Goal: Task Accomplishment & Management: Manage account settings

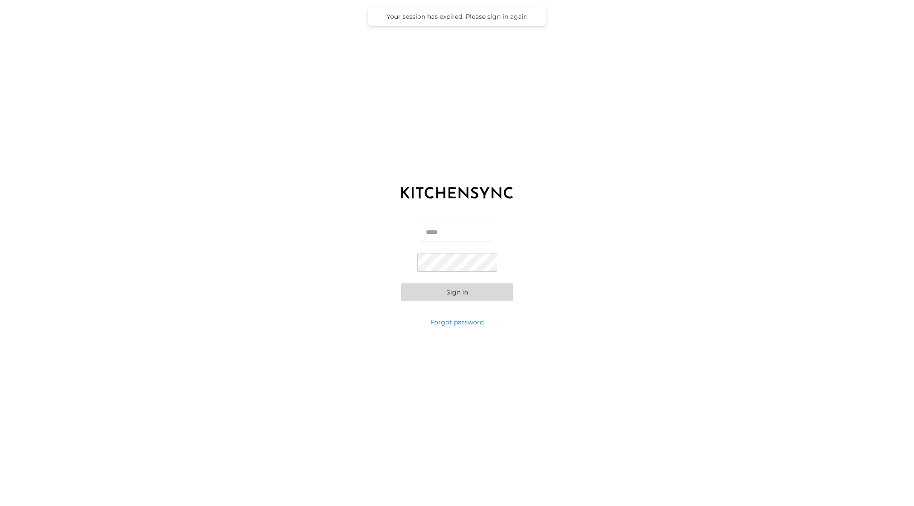
click at [437, 229] on input "Email" at bounding box center [457, 232] width 72 height 19
click at [449, 235] on input "**********" at bounding box center [457, 232] width 72 height 19
type input "**********"
click at [466, 319] on link "Forgot password" at bounding box center [457, 322] width 54 height 9
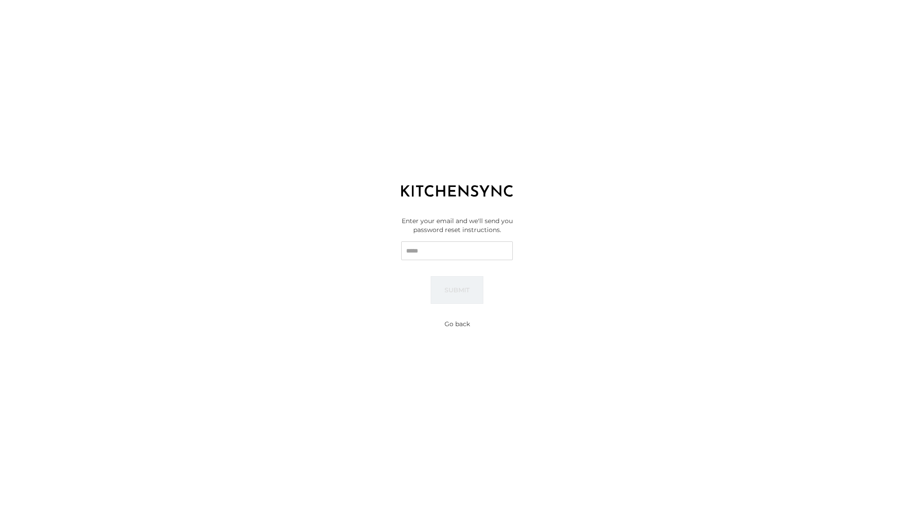
click at [464, 258] on input "Email" at bounding box center [457, 250] width 112 height 19
type input "**********"
click at [467, 284] on button "Submit" at bounding box center [457, 290] width 53 height 28
click at [462, 327] on button "Go back" at bounding box center [457, 324] width 25 height 9
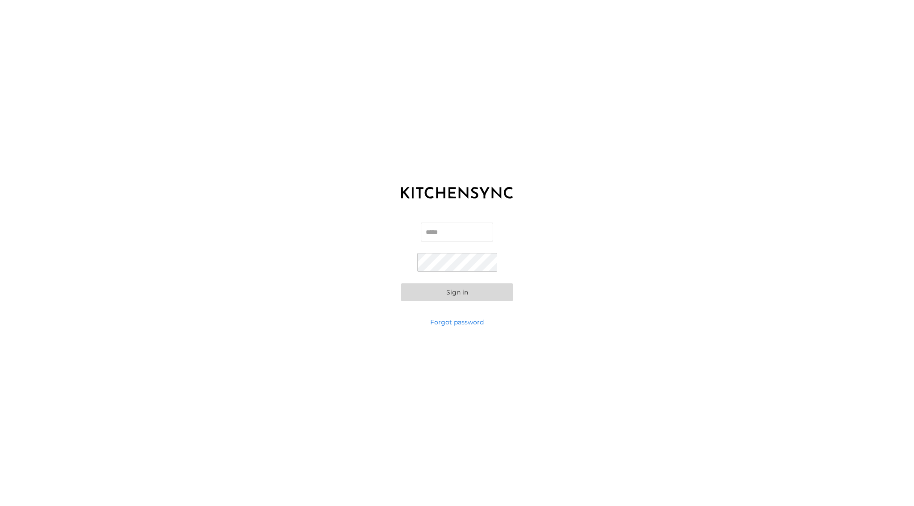
click at [463, 237] on input "Email" at bounding box center [457, 232] width 72 height 19
type input "**********"
click at [401, 283] on button "Sign in" at bounding box center [457, 292] width 112 height 18
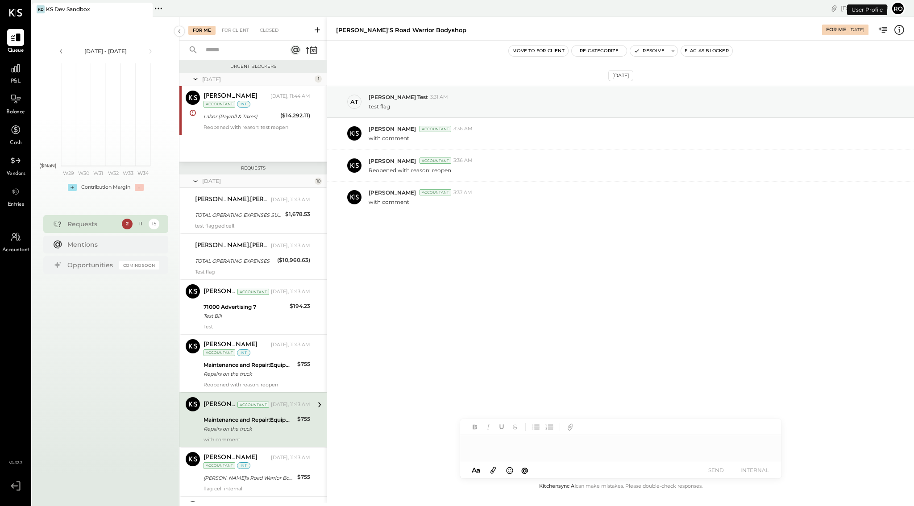
scroll to position [139, 0]
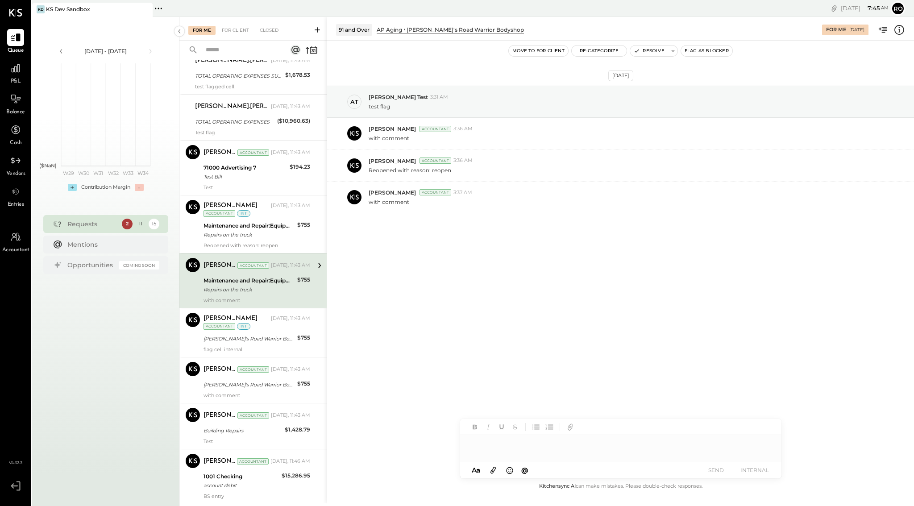
click at [100, 221] on div "Requests" at bounding box center [92, 224] width 50 height 9
click at [205, 33] on div "For Me" at bounding box center [201, 30] width 27 height 9
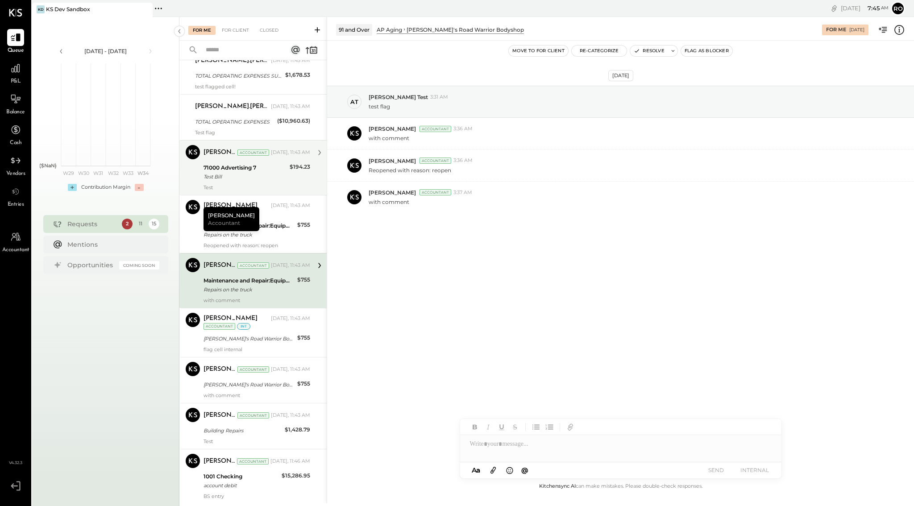
scroll to position [214, 0]
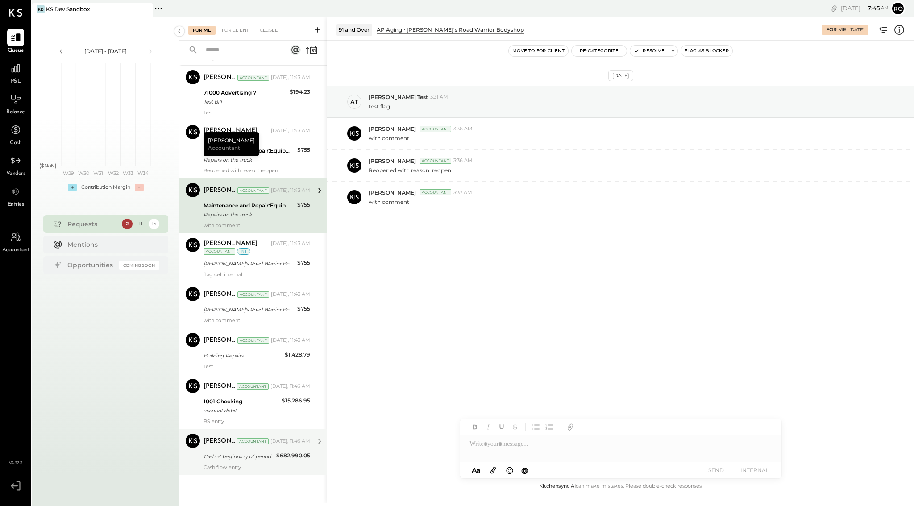
click at [237, 460] on div "Cash at beginning of period" at bounding box center [239, 456] width 70 height 9
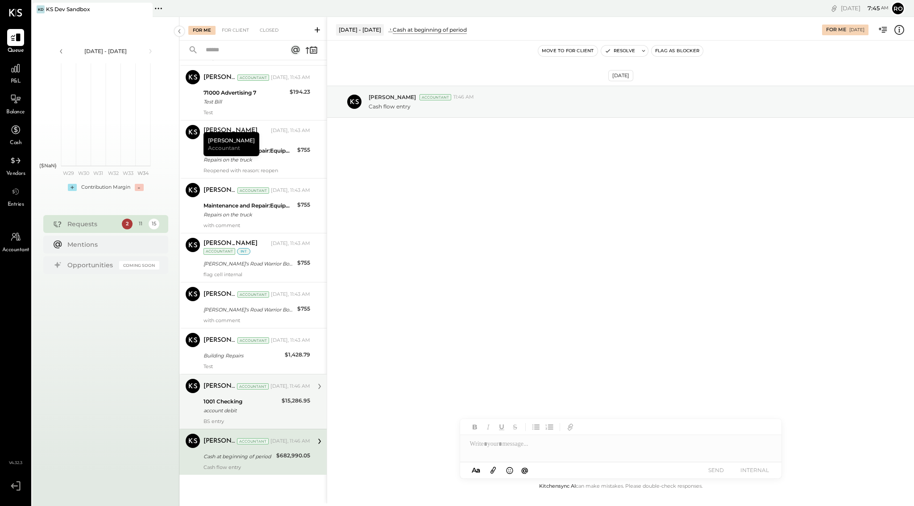
click at [239, 416] on div "[PERSON_NAME] Accountant [DATE], 11:46 AM 1001 Checking account debit $15,286.9…" at bounding box center [257, 402] width 107 height 46
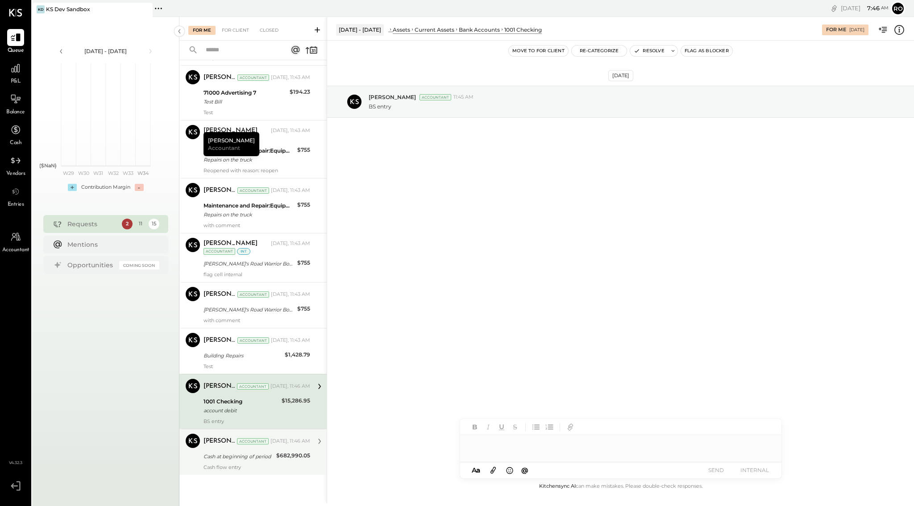
click at [245, 465] on div "Cash flow entry" at bounding box center [257, 467] width 107 height 6
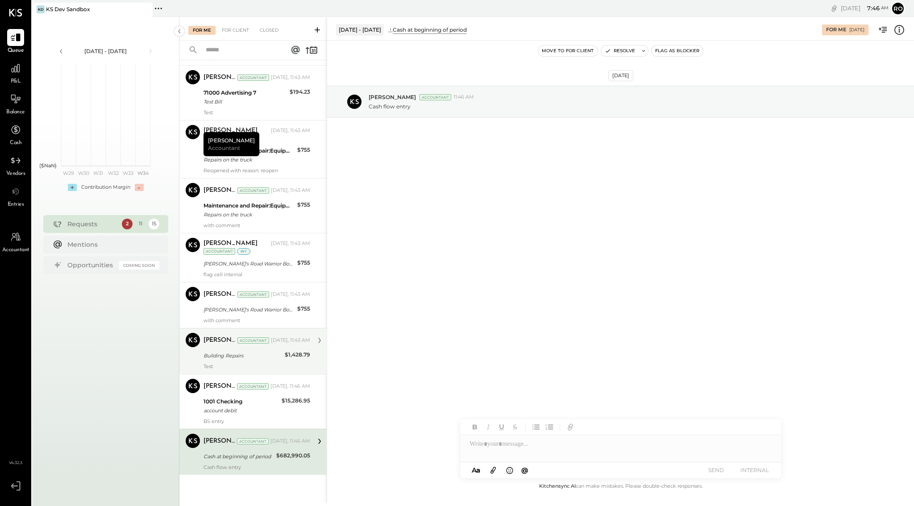
click at [239, 359] on div "Building Repairs" at bounding box center [243, 355] width 79 height 9
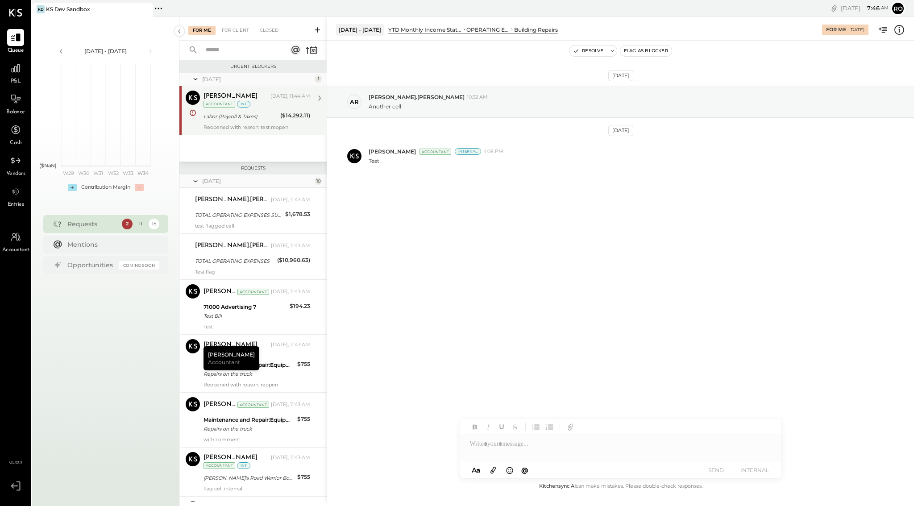
click at [228, 119] on div "Labor (Payroll & Taxes)" at bounding box center [241, 116] width 74 height 9
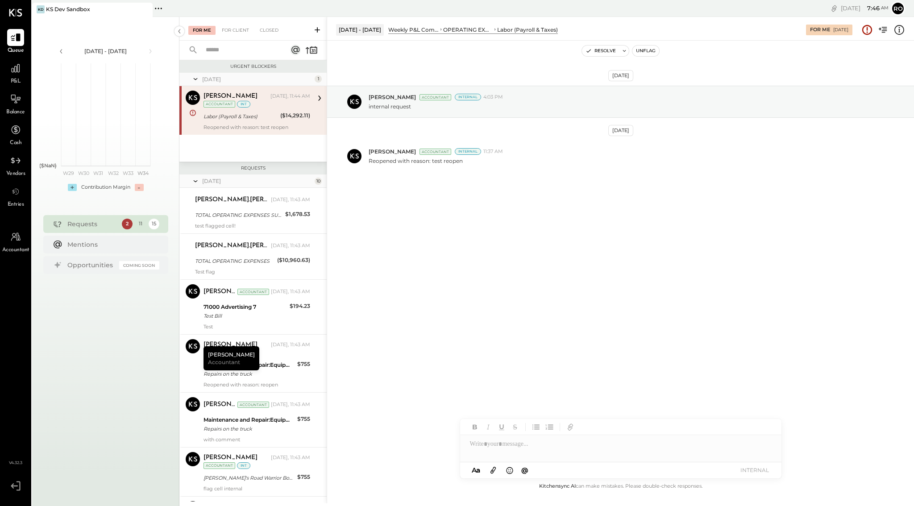
click at [228, 119] on div "Labor (Payroll & Taxes)" at bounding box center [241, 116] width 74 height 9
click at [247, 214] on div "TOTAL OPERATING EXPENSES SUMMARY" at bounding box center [238, 215] width 87 height 9
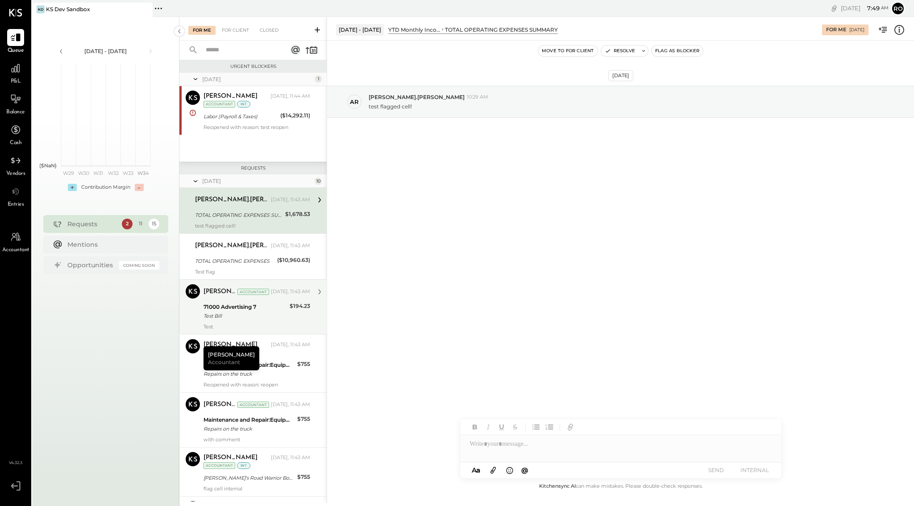
click at [258, 300] on div "[PERSON_NAME] Accountant [DATE], 11:43 AM 71000 Advertising 7 Test Bill $194.23…" at bounding box center [257, 307] width 107 height 46
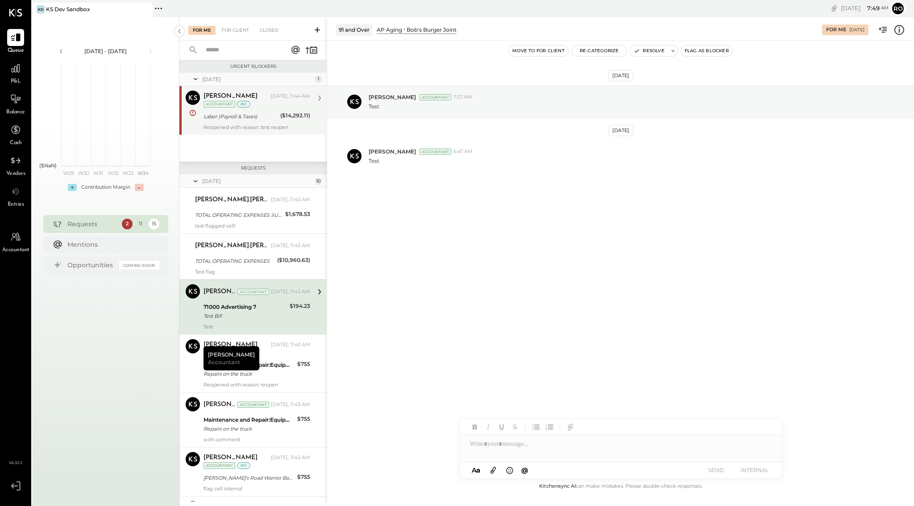
click at [225, 119] on div "Labor (Payroll & Taxes)" at bounding box center [241, 116] width 74 height 9
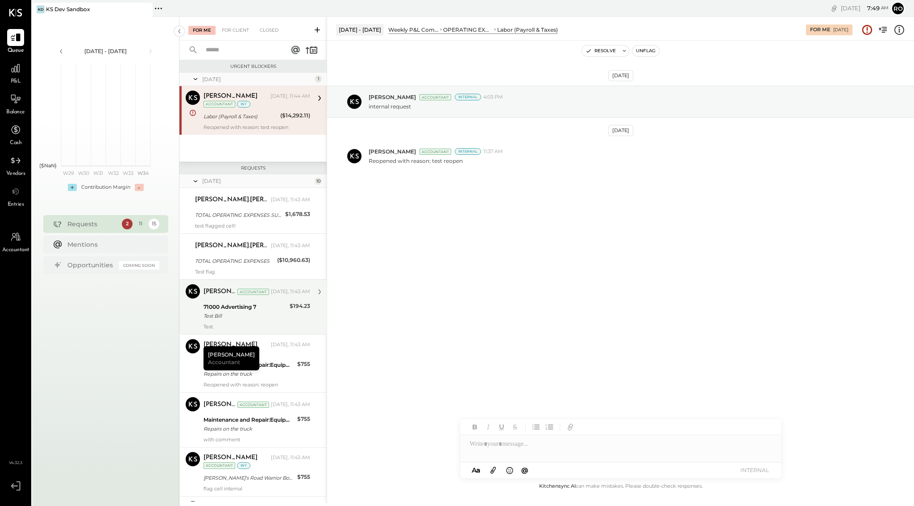
click at [245, 306] on div "71000 Advertising 7" at bounding box center [245, 307] width 83 height 9
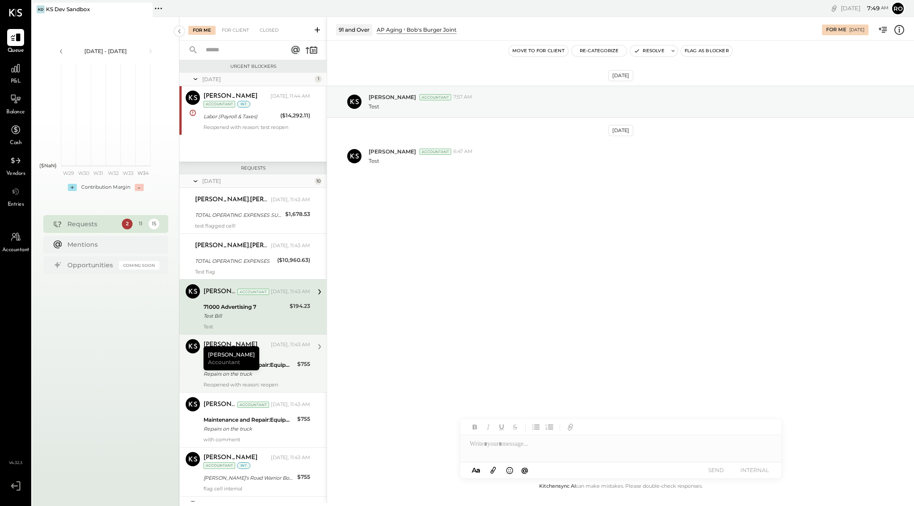
click at [254, 358] on div "[PERSON_NAME] [DATE], 11:43 AM Accountant int Maintenance and Repair:Equipment …" at bounding box center [257, 363] width 107 height 49
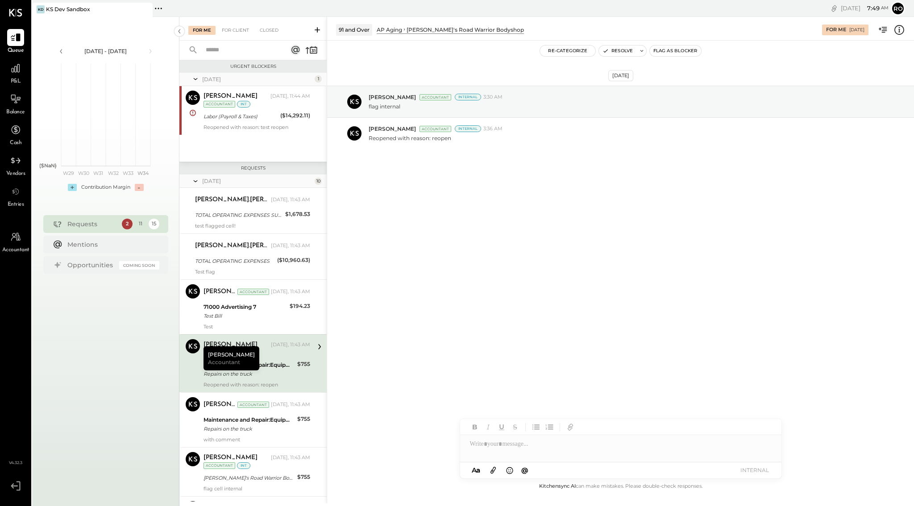
click at [494, 447] on div at bounding box center [620, 444] width 321 height 18
click at [474, 236] on div "[DATE] [PERSON_NAME] Accountant Internal 3:30 AM flag internal [PERSON_NAME] Ac…" at bounding box center [620, 261] width 587 height 441
